Goal: Task Accomplishment & Management: Manage account settings

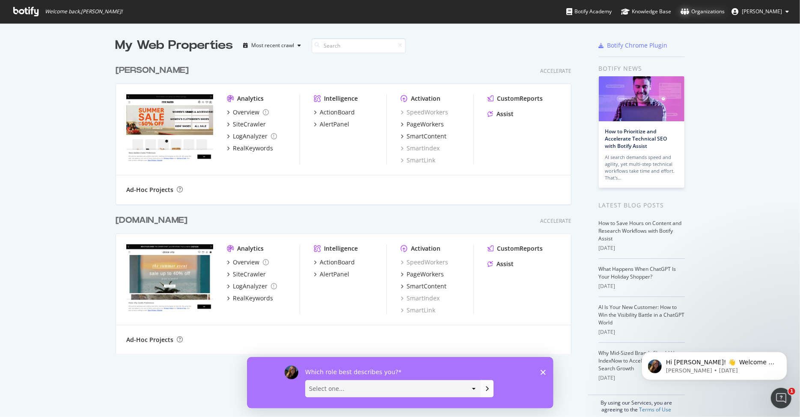
click at [703, 15] on div "Organizations" at bounding box center [703, 11] width 44 height 9
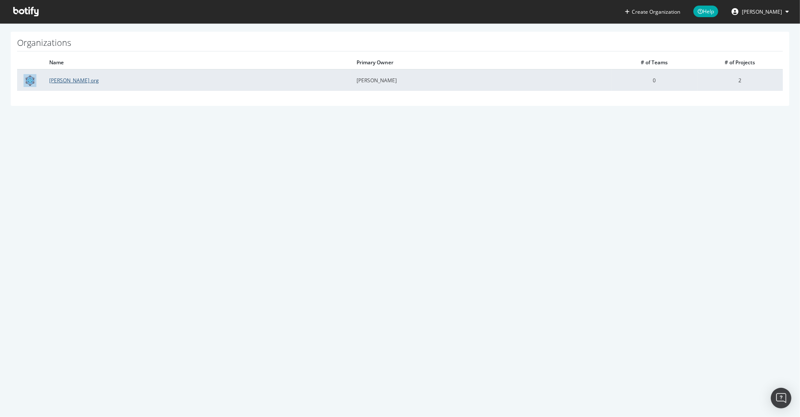
click at [74, 79] on link "Steven Madden org" at bounding box center [74, 80] width 50 height 7
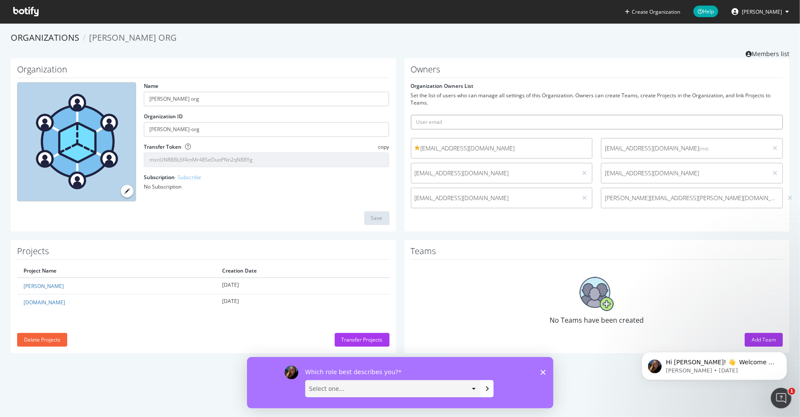
click at [469, 123] on input "text" at bounding box center [597, 122] width 373 height 15
click at [474, 87] on form "Organization Owners List Set the list of users who can manage all settings of t…" at bounding box center [597, 147] width 373 height 130
click at [20, 12] on icon at bounding box center [25, 11] width 25 height 9
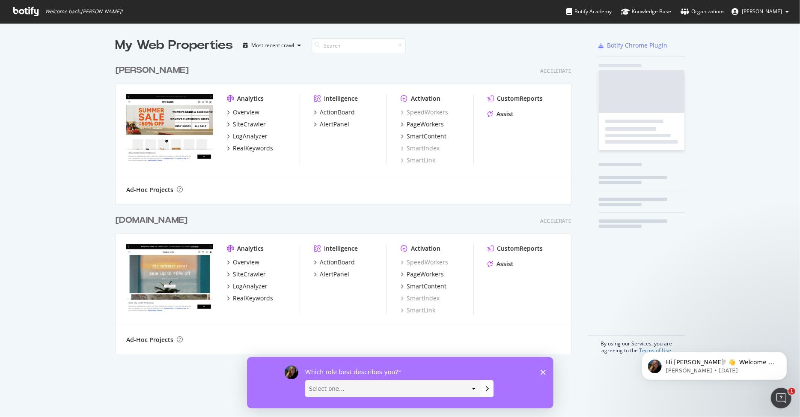
scroll to position [300, 462]
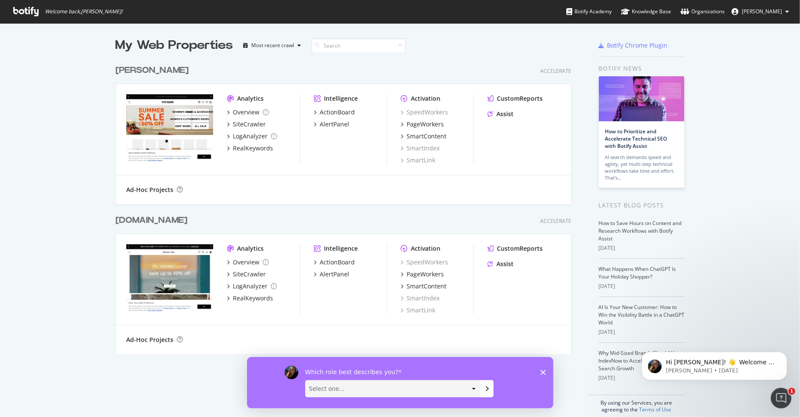
click at [768, 14] on span "Colleen Waters" at bounding box center [762, 11] width 40 height 7
click at [750, 102] on span "Log Out" at bounding box center [746, 105] width 18 height 7
